Goal: Navigation & Orientation: Go to known website

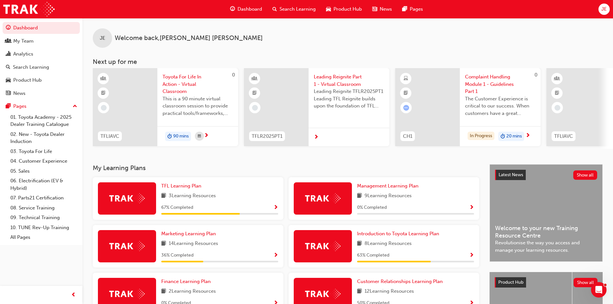
click at [607, 7] on div "JE" at bounding box center [603, 9] width 11 height 11
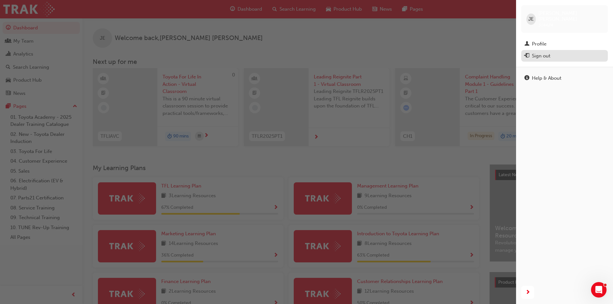
click at [555, 55] on button "Sign out" at bounding box center [564, 56] width 87 height 12
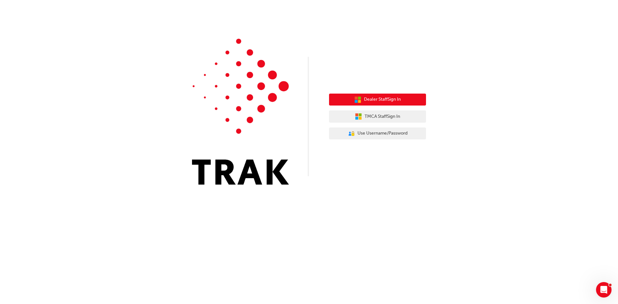
click at [400, 101] on span "Dealer Staff Sign In" at bounding box center [382, 99] width 37 height 7
